Goal: Task Accomplishment & Management: Use online tool/utility

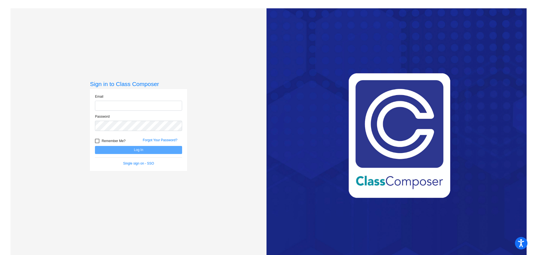
type input "[PERSON_NAME][EMAIL_ADDRESS][DOMAIN_NAME]"
click at [122, 152] on button "Log In" at bounding box center [138, 150] width 87 height 8
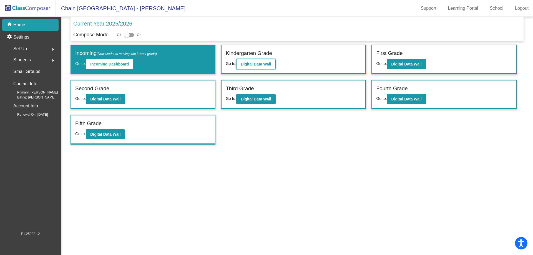
click at [263, 62] on b "Digital Data Wall" at bounding box center [256, 64] width 30 height 4
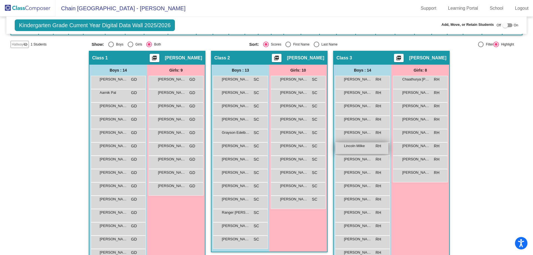
scroll to position [99, 0]
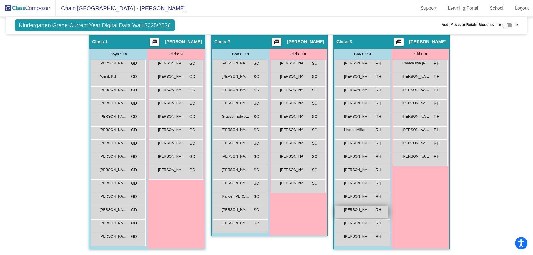
click at [361, 210] on span "[PERSON_NAME]" at bounding box center [358, 210] width 28 height 6
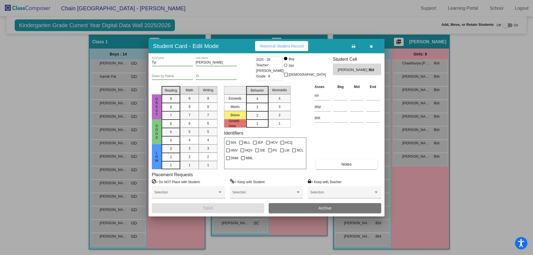
click at [369, 46] on button "button" at bounding box center [371, 46] width 18 height 10
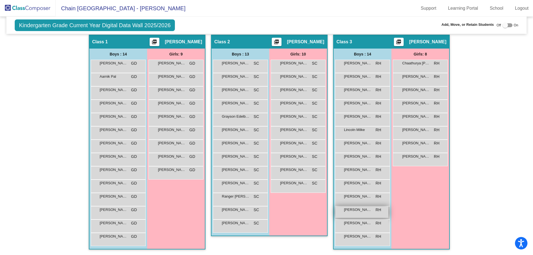
drag, startPoint x: 365, startPoint y: 214, endPoint x: 356, endPoint y: 207, distance: 12.0
click at [356, 207] on div "[PERSON_NAME] RH lock do_not_disturb_alt" at bounding box center [362, 212] width 55 height 13
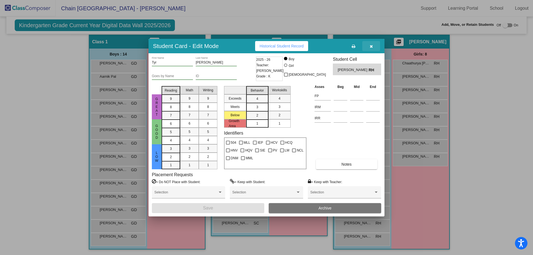
click at [368, 44] on button "button" at bounding box center [371, 46] width 18 height 10
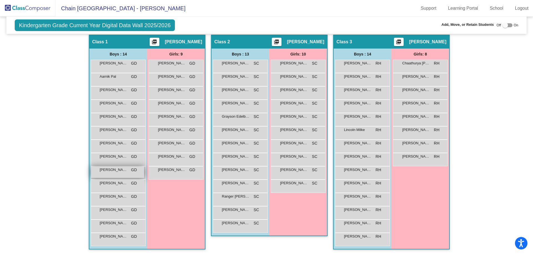
click at [111, 171] on span "[PERSON_NAME]" at bounding box center [114, 170] width 28 height 6
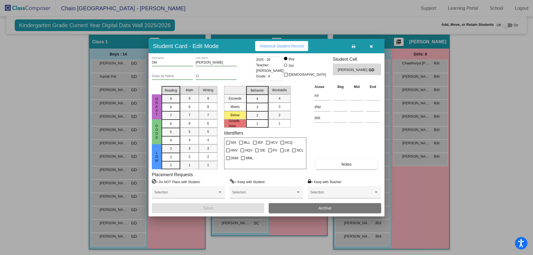
click at [373, 45] on button "button" at bounding box center [371, 46] width 18 height 10
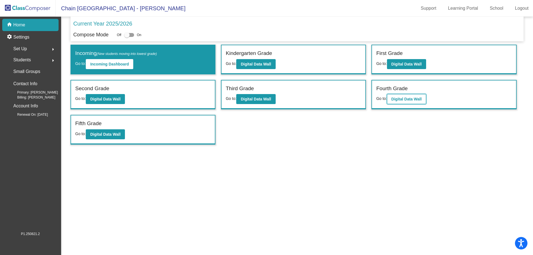
click at [400, 97] on b "Digital Data Wall" at bounding box center [406, 99] width 30 height 4
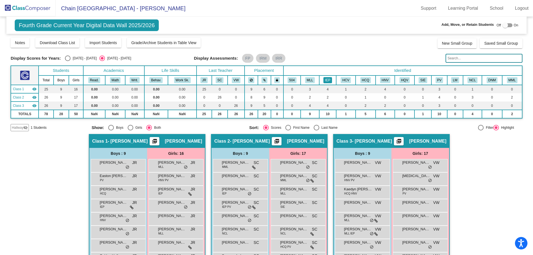
click at [330, 78] on button "IEP" at bounding box center [327, 80] width 9 height 6
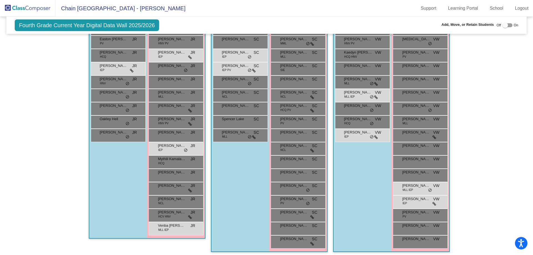
scroll to position [139, 0]
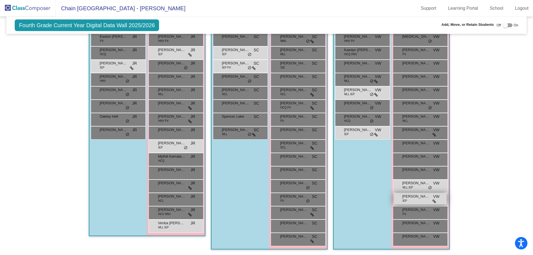
click at [407, 198] on span "[PERSON_NAME]" at bounding box center [416, 197] width 28 height 6
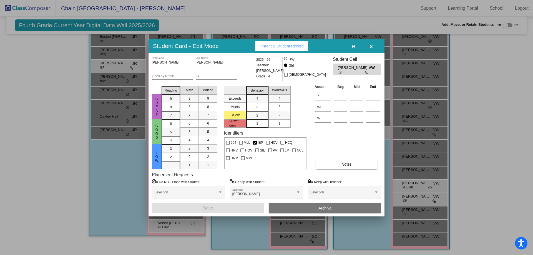
click at [341, 74] on span "IEP" at bounding box center [351, 73] width 27 height 4
click at [341, 71] on span "IEP" at bounding box center [351, 73] width 27 height 4
